Goal: Task Accomplishment & Management: Use online tool/utility

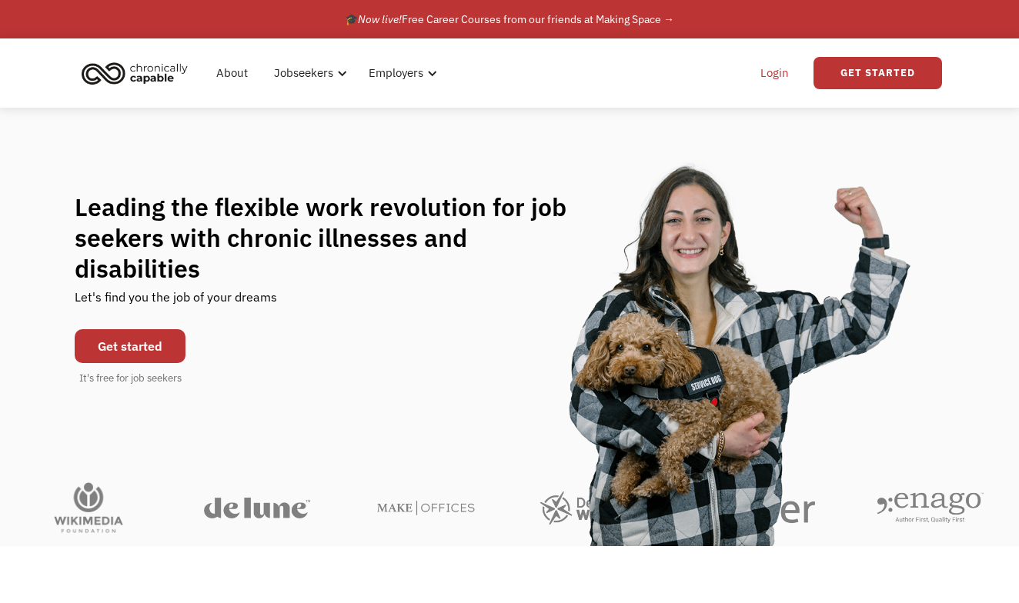
click at [773, 82] on link "Login" at bounding box center [774, 72] width 47 height 49
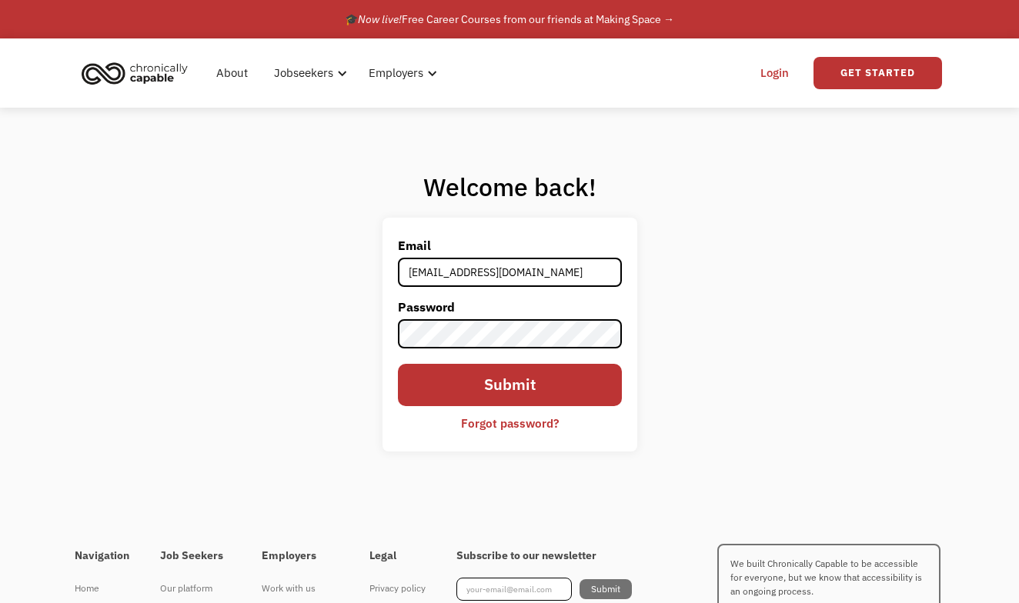
type input "vxsanders@gmail.com"
click at [509, 385] on input "Submit" at bounding box center [510, 385] width 224 height 42
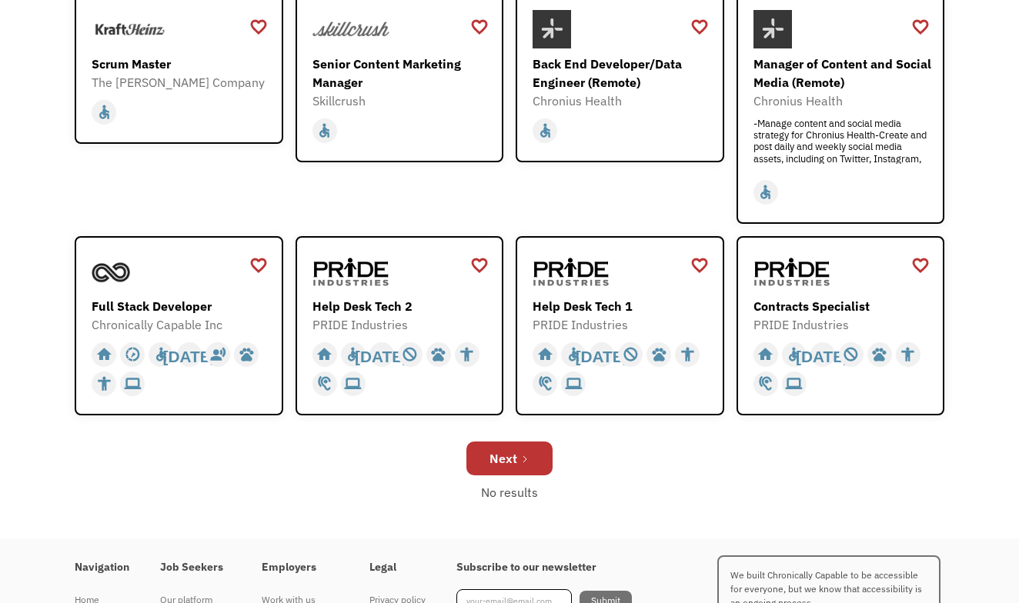
scroll to position [456, 0]
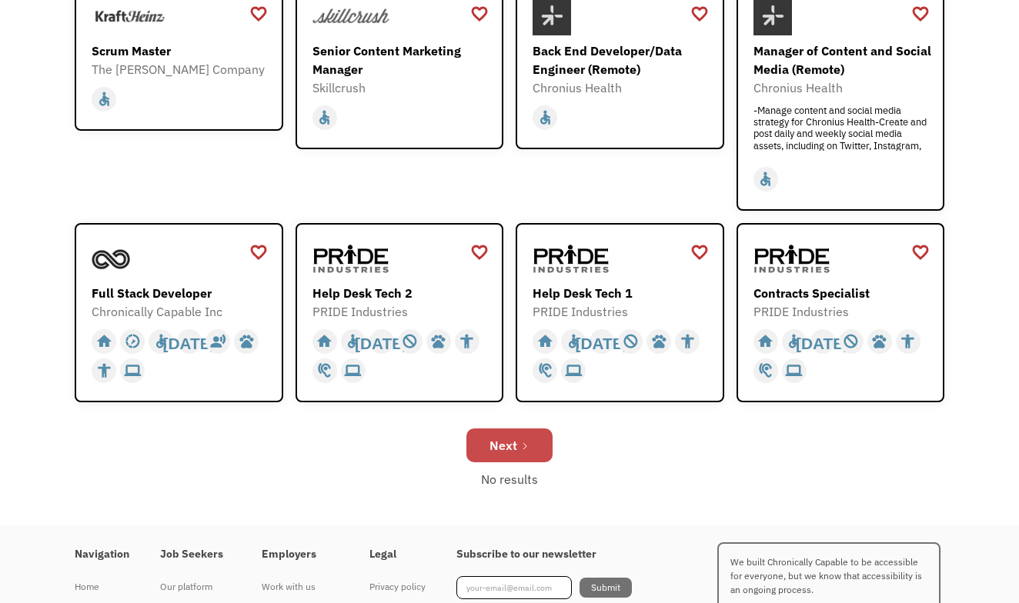
click at [505, 441] on div "Next" at bounding box center [503, 445] width 28 height 18
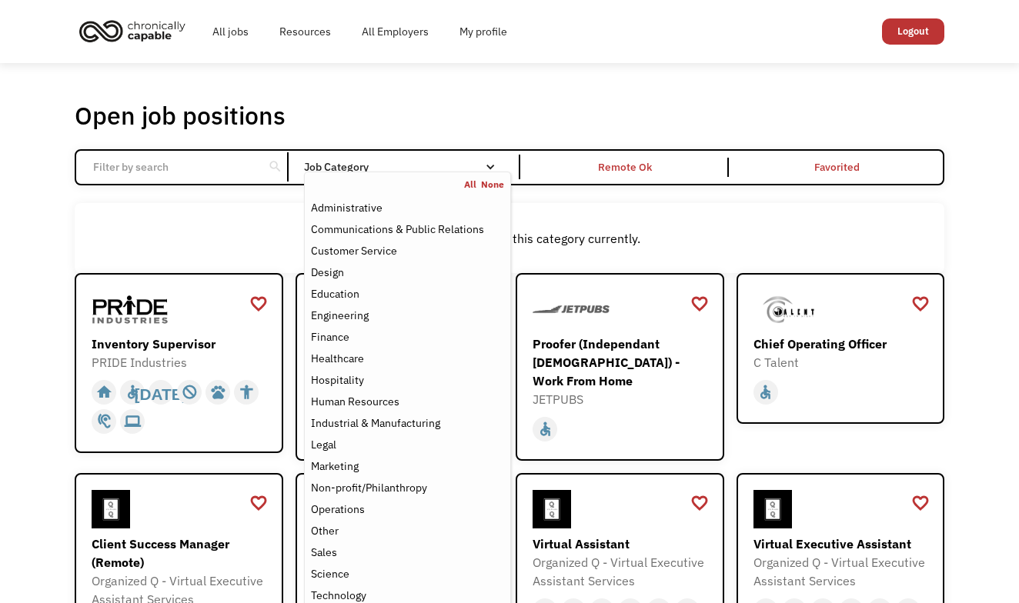
click at [495, 168] on div "Email Form" at bounding box center [490, 167] width 11 height 11
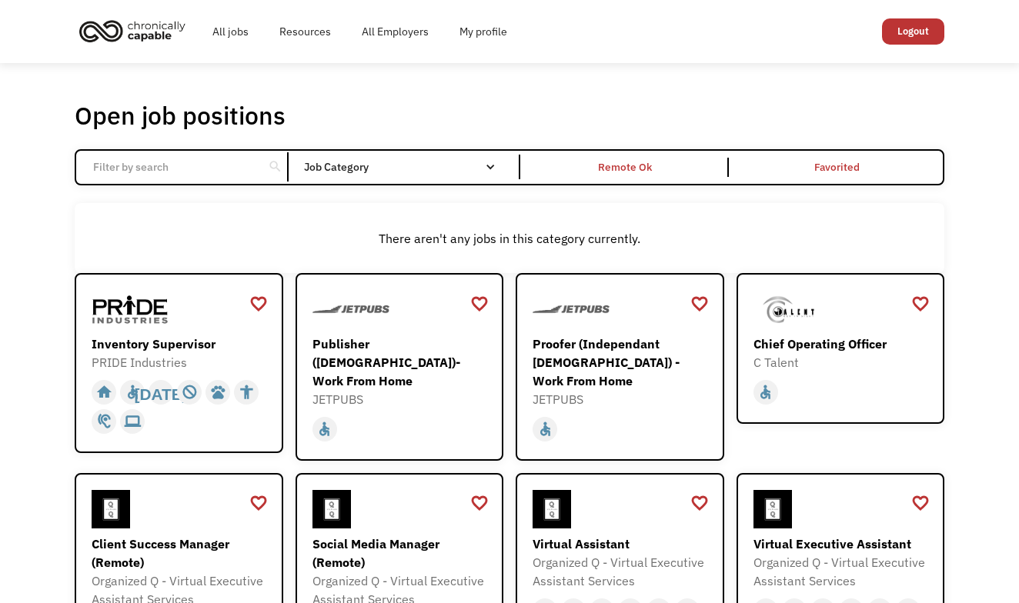
click at [495, 168] on div "Email Form" at bounding box center [490, 167] width 11 height 11
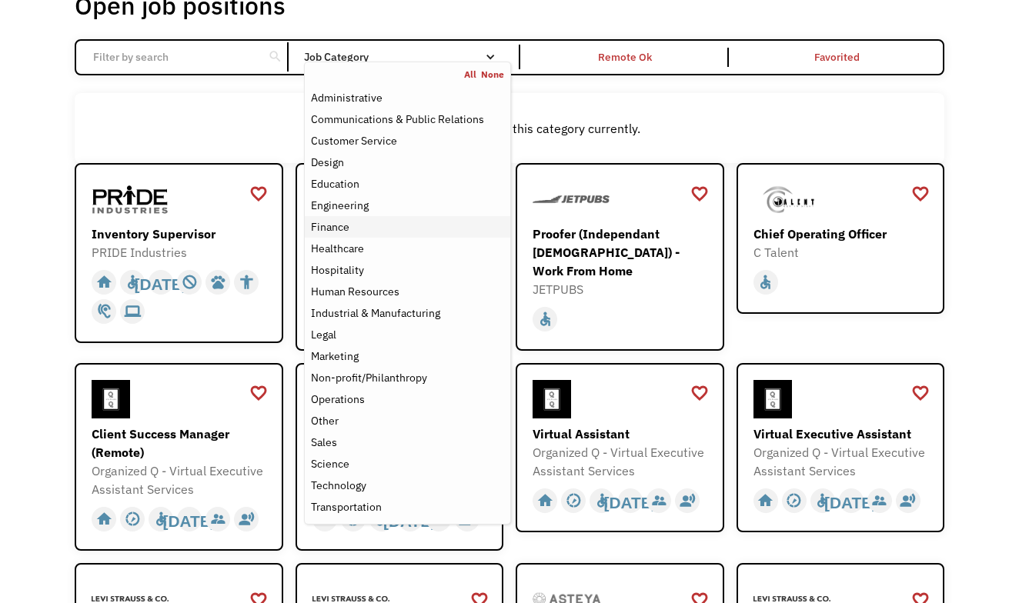
scroll to position [111, 0]
click at [436, 137] on div "Customer Service" at bounding box center [407, 140] width 193 height 18
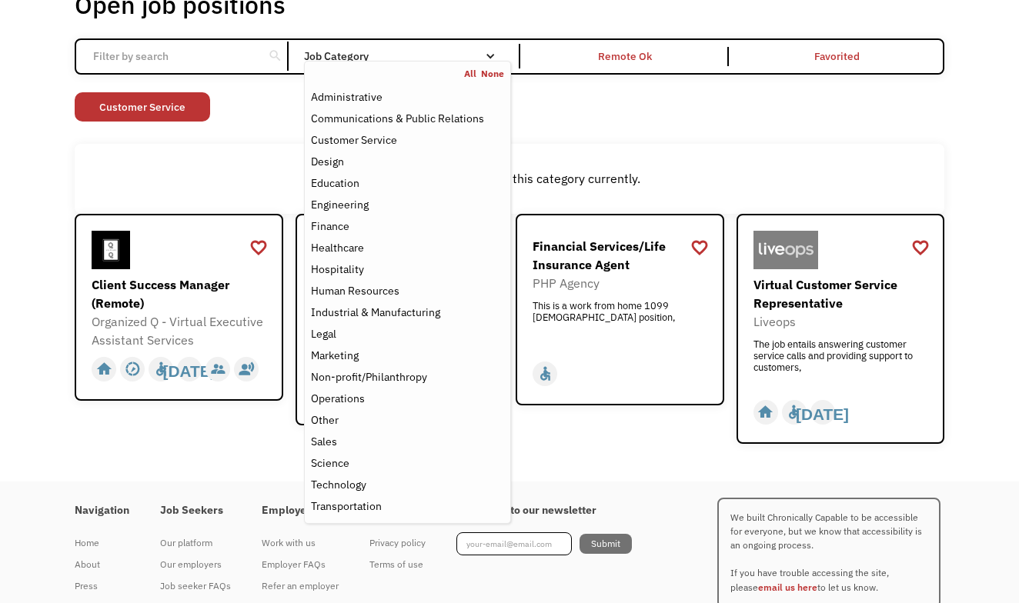
click at [155, 427] on div "favorite_border favorite Saving Client Success Manager (Remote) Organized Q - V…" at bounding box center [179, 329] width 208 height 231
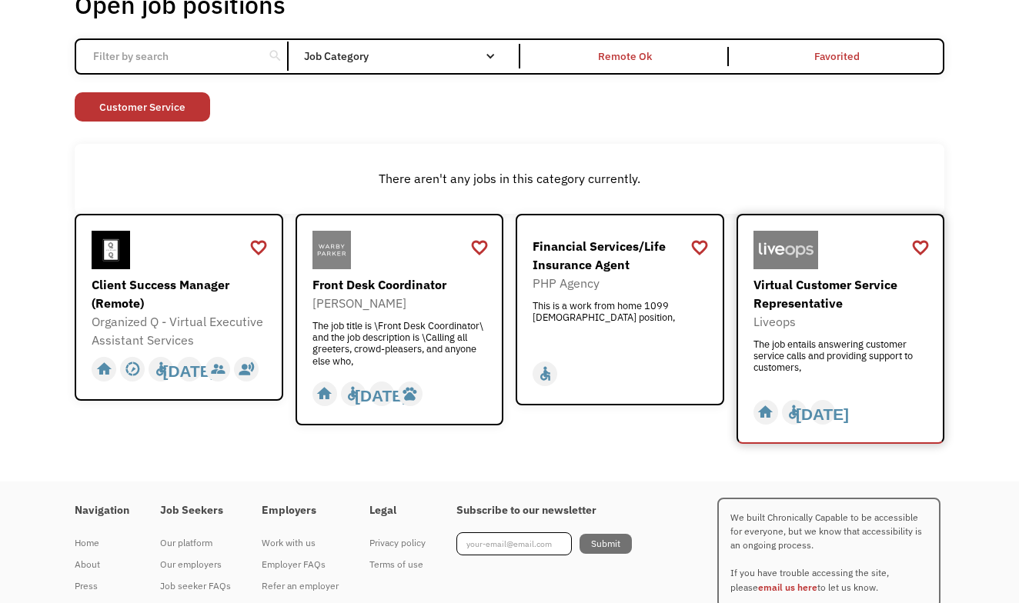
click at [833, 339] on div "The job entails answering customer service calls and providing support to custo…" at bounding box center [842, 361] width 178 height 46
click at [170, 100] on link "Customer Service" at bounding box center [142, 106] width 135 height 29
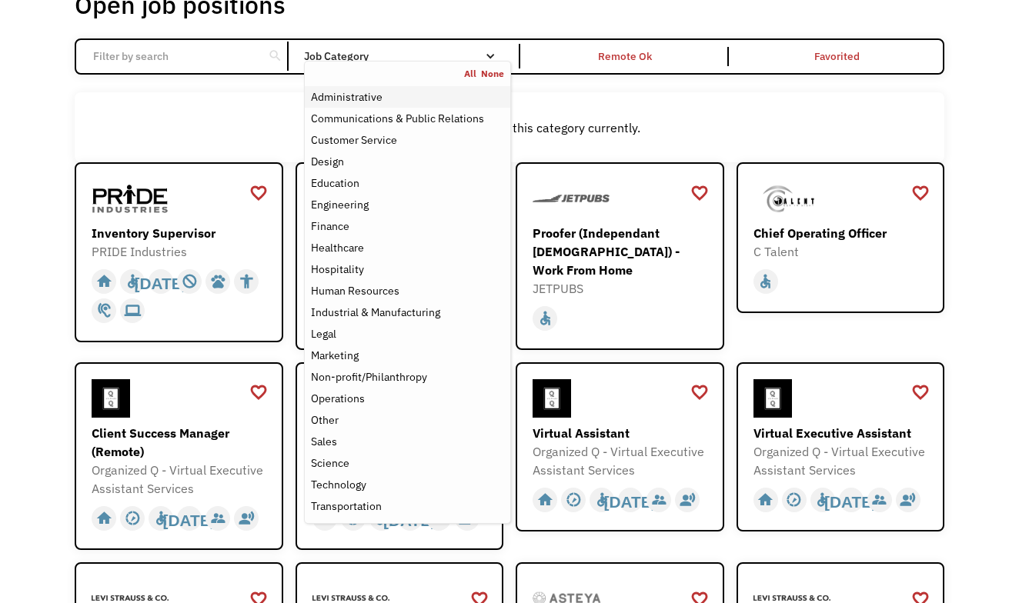
click at [366, 100] on div "Administrative" at bounding box center [347, 97] width 72 height 18
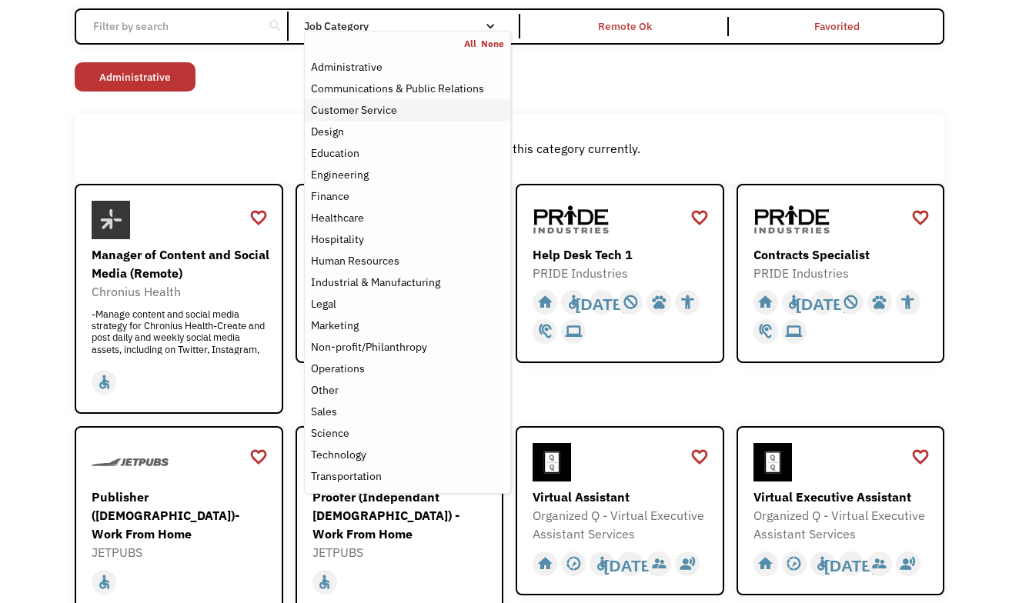
scroll to position [142, 0]
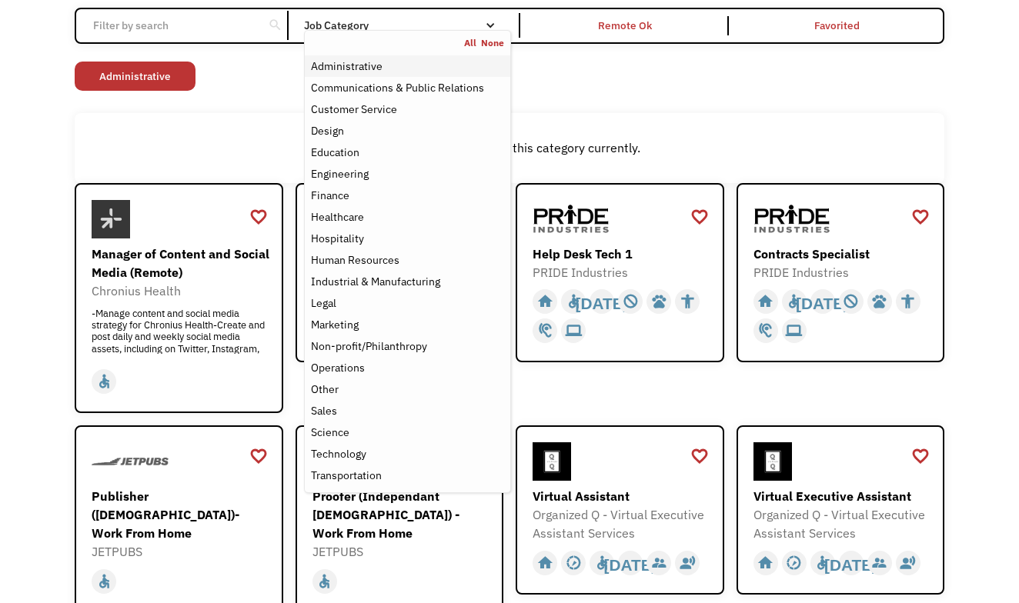
click at [362, 63] on div "Administrative" at bounding box center [347, 66] width 72 height 18
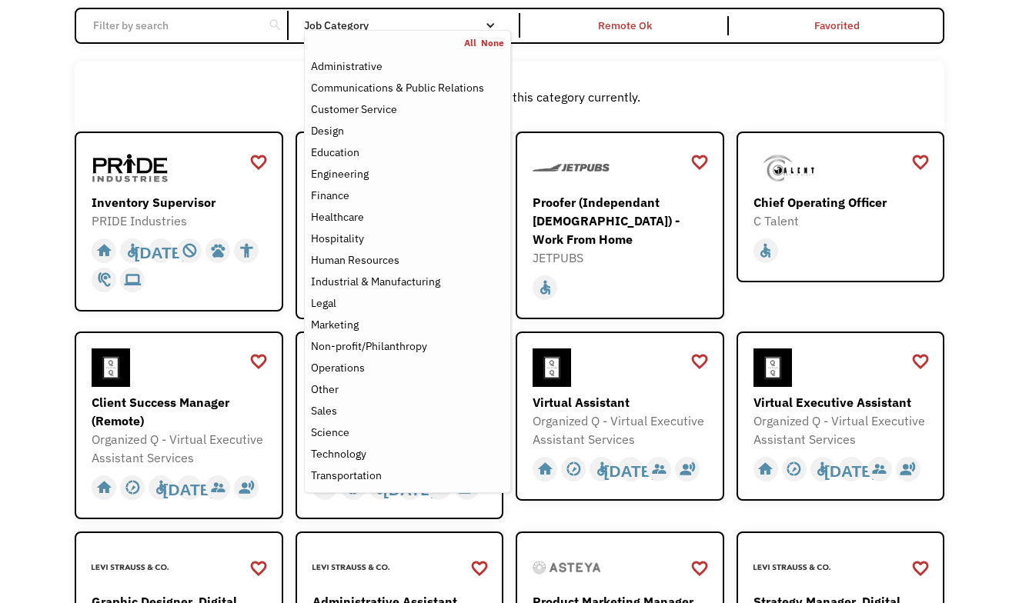
click at [231, 82] on div "There aren't any jobs in this category currently." at bounding box center [509, 97] width 869 height 70
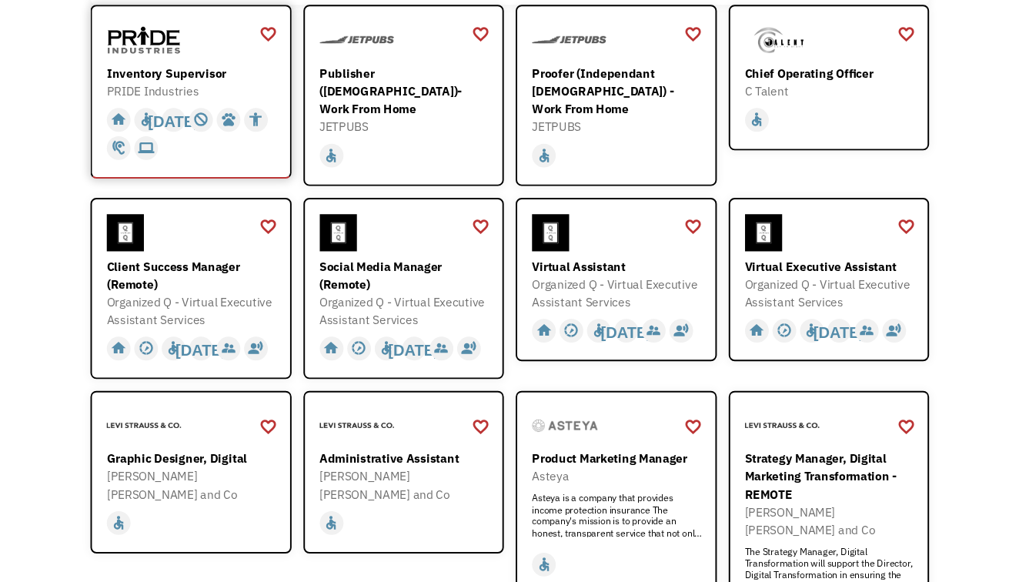
scroll to position [276, 0]
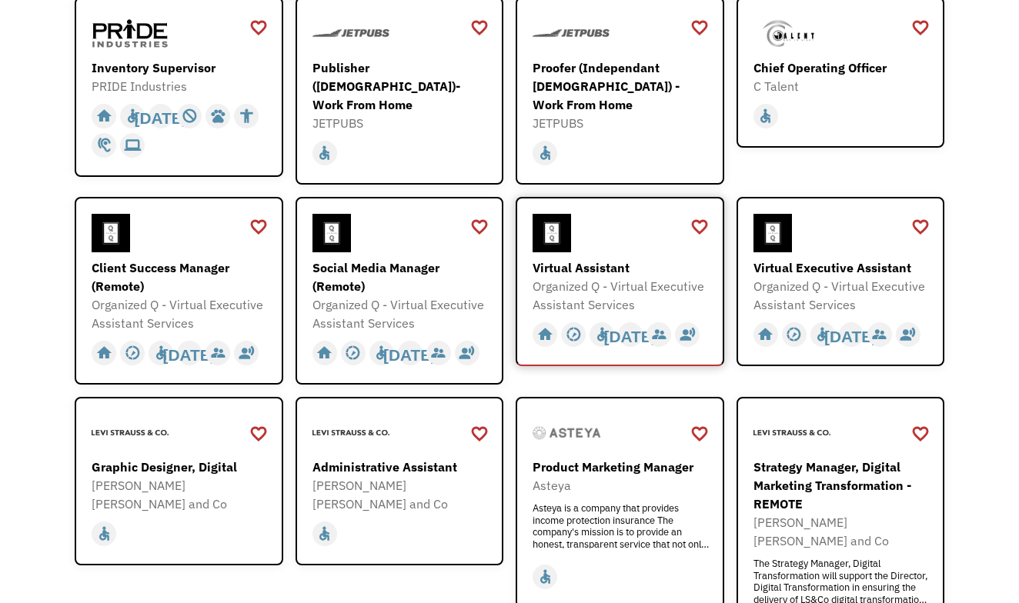
click at [641, 277] on div "Organized Q - Virtual Executive Assistant Services" at bounding box center [621, 295] width 178 height 37
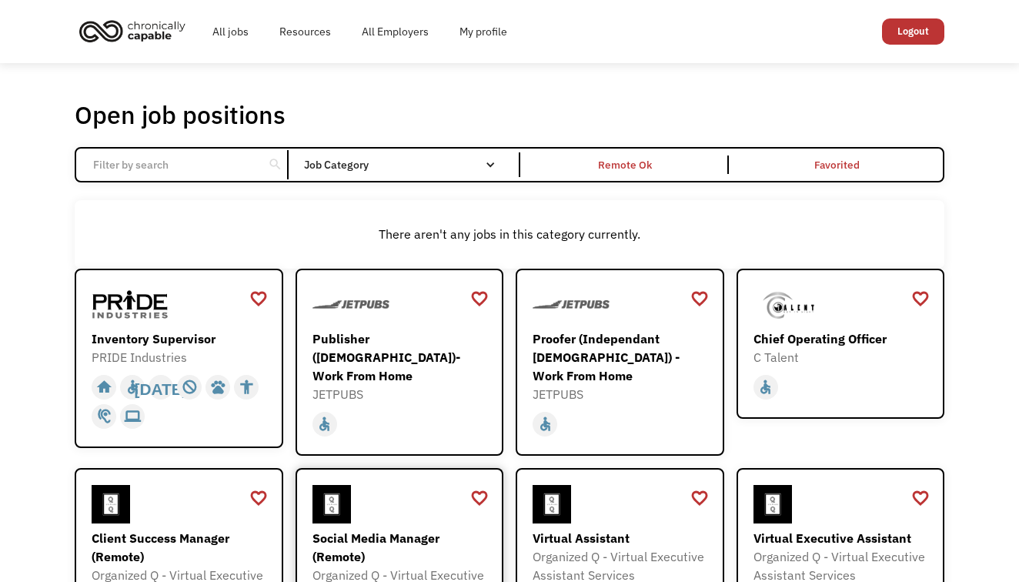
scroll to position [0, 0]
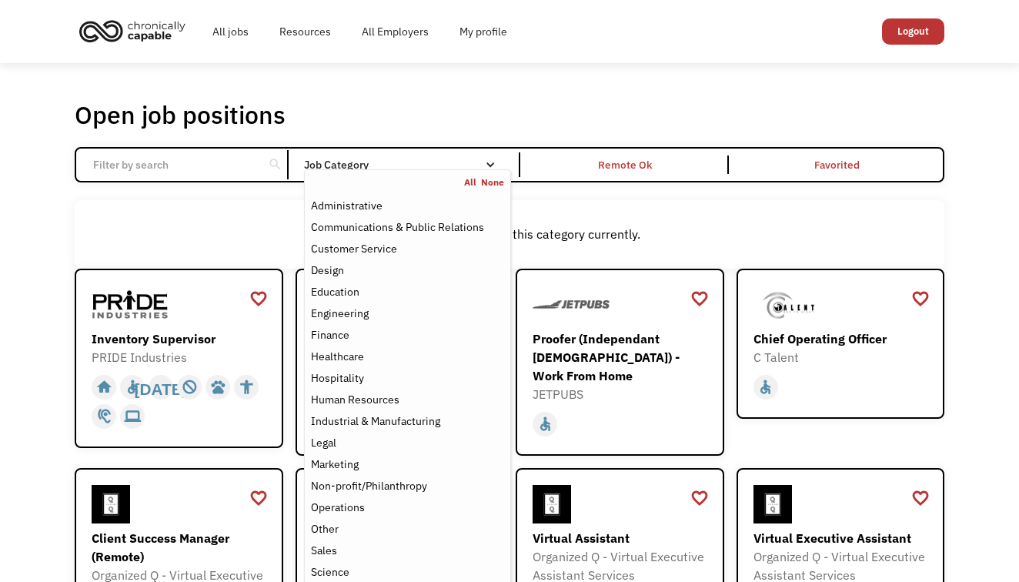
click at [362, 163] on div "Job Category" at bounding box center [407, 164] width 207 height 11
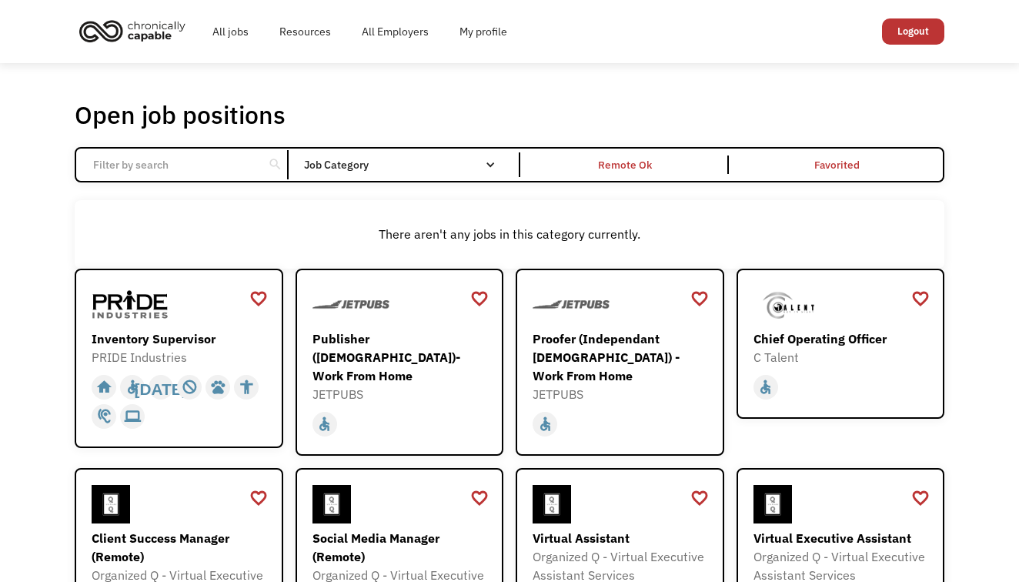
click at [362, 163] on div "Job Category" at bounding box center [407, 164] width 207 height 11
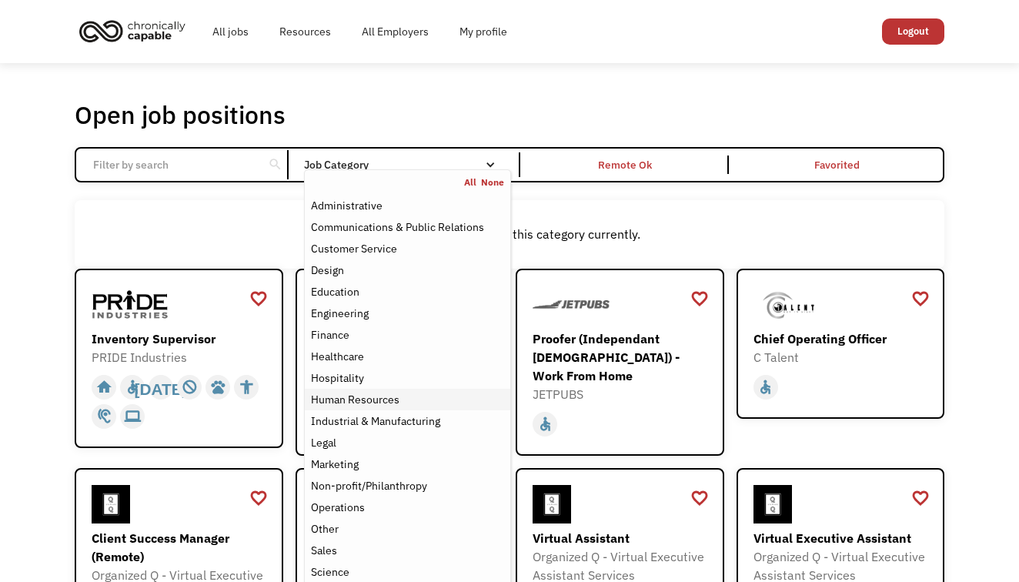
click at [412, 405] on div "Human Resources" at bounding box center [407, 399] width 193 height 18
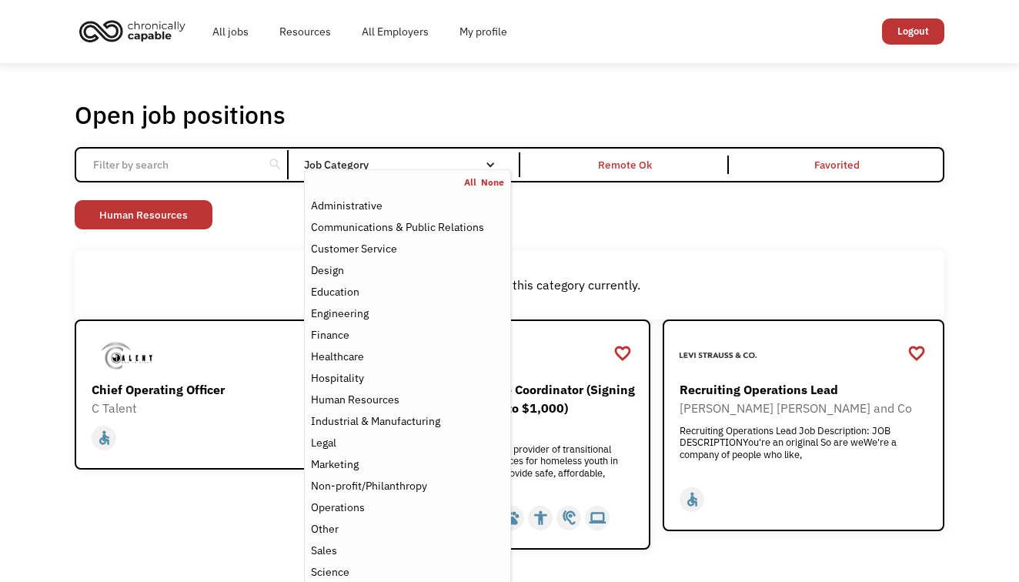
click at [666, 270] on div "There aren't any jobs in this category currently." at bounding box center [509, 284] width 869 height 68
click at [407, 165] on div "Job Category" at bounding box center [407, 164] width 207 height 11
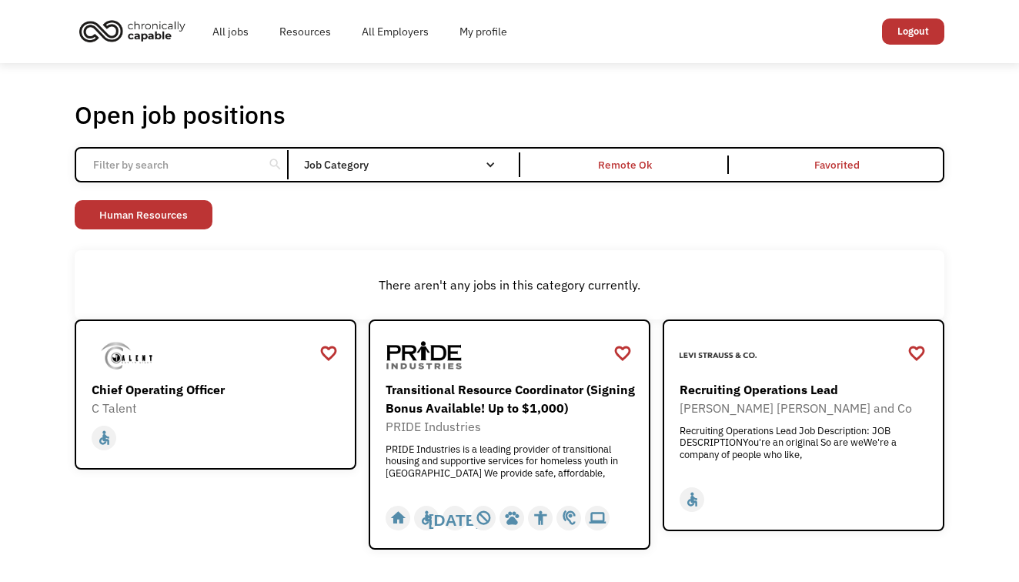
click at [407, 165] on div "Job Category" at bounding box center [407, 164] width 207 height 11
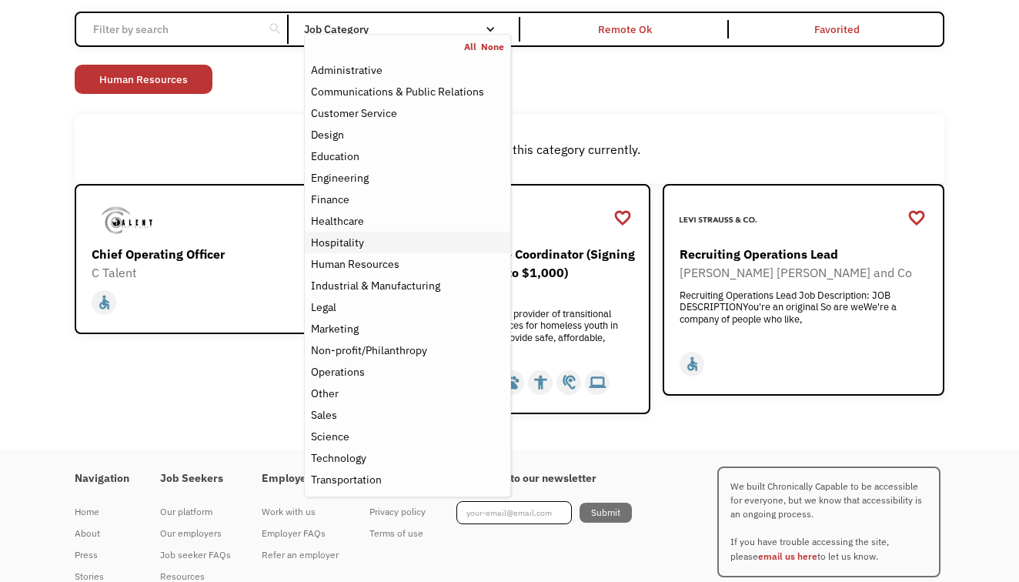
scroll to position [136, 0]
click at [402, 382] on link "Other" at bounding box center [407, 393] width 205 height 22
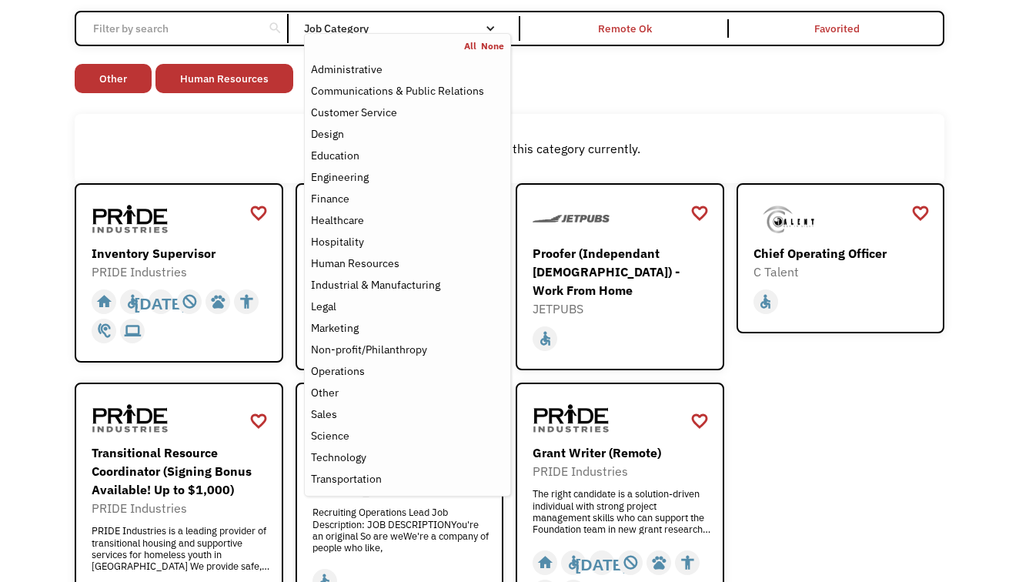
click at [34, 370] on div "Open job positions You have X liked items Search search Filter by category Admi…" at bounding box center [509, 311] width 1019 height 769
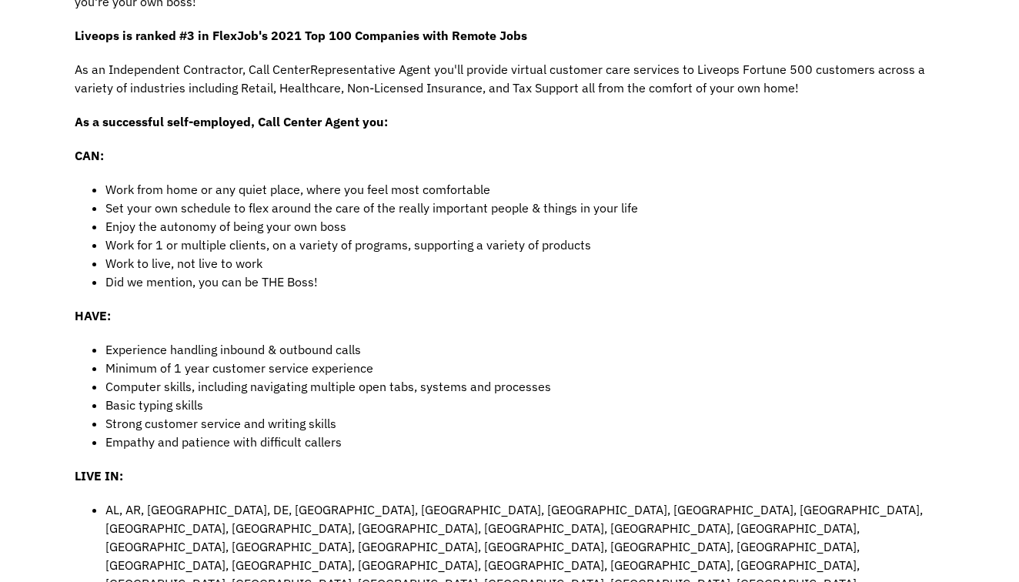
scroll to position [441, 0]
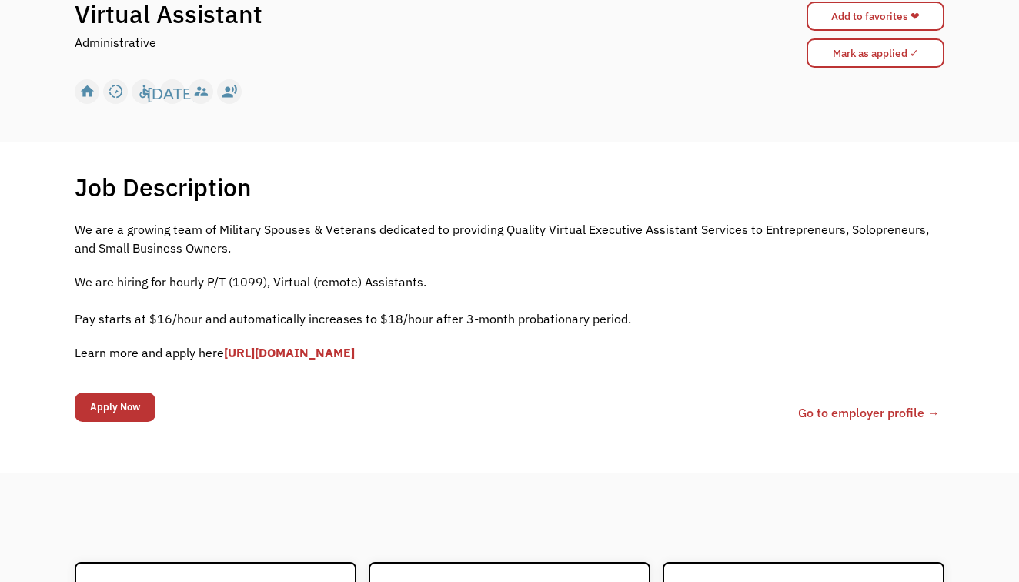
scroll to position [169, 0]
